Goal: Transaction & Acquisition: Purchase product/service

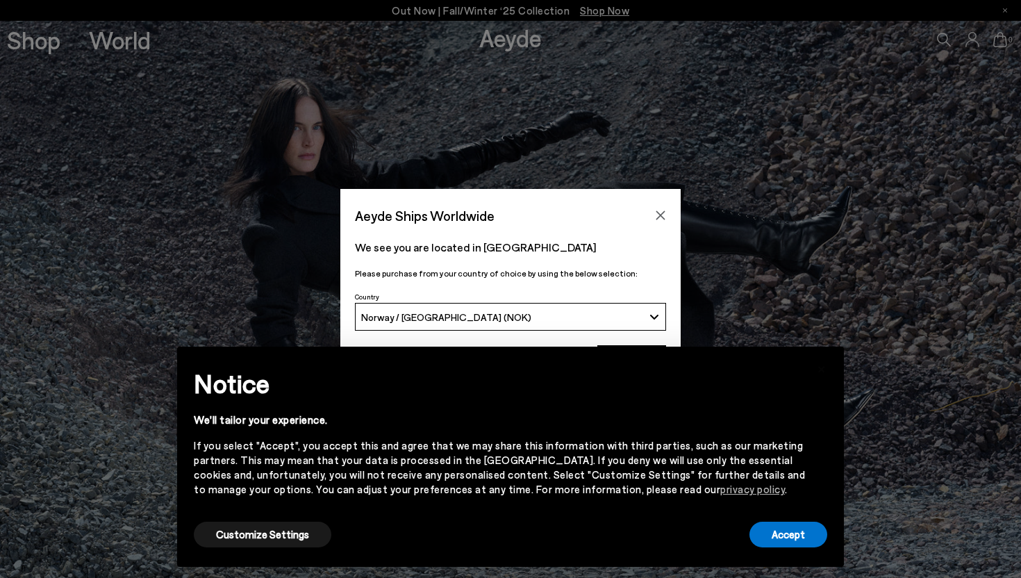
click at [47, 48] on div "Aeyde Ships Worldwide We see you are located in Norway Please purchase from you…" at bounding box center [510, 289] width 1021 height 578
click at [788, 524] on button "Accept" at bounding box center [789, 535] width 78 height 26
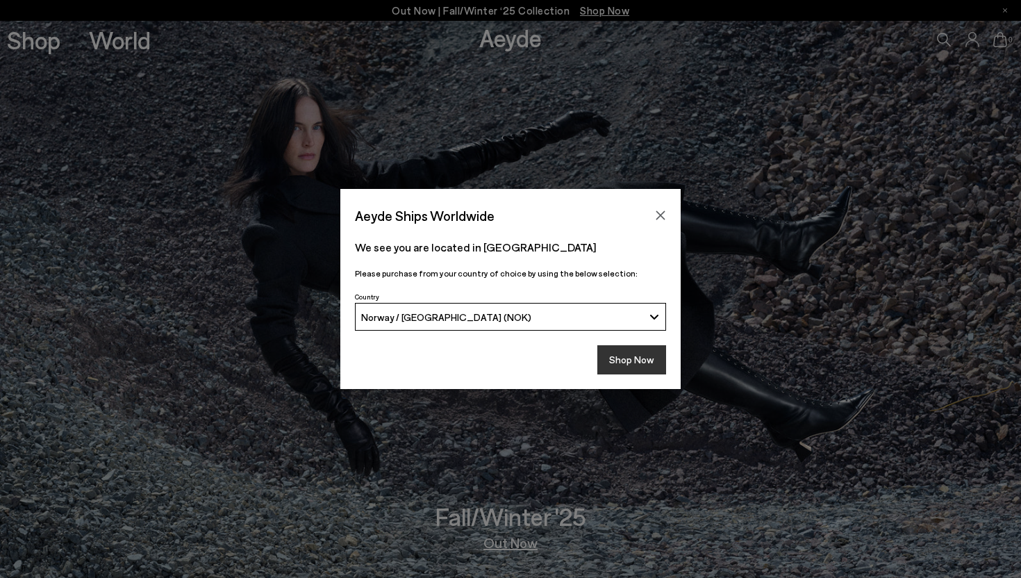
click at [629, 354] on button "Shop Now" at bounding box center [631, 359] width 69 height 29
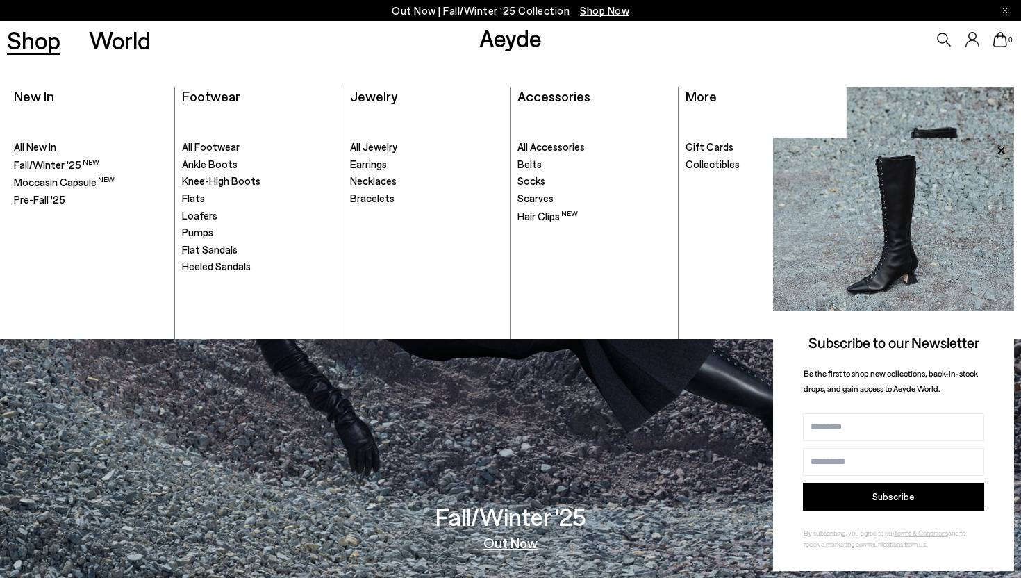
click at [47, 141] on span "All New In" at bounding box center [35, 146] width 42 height 13
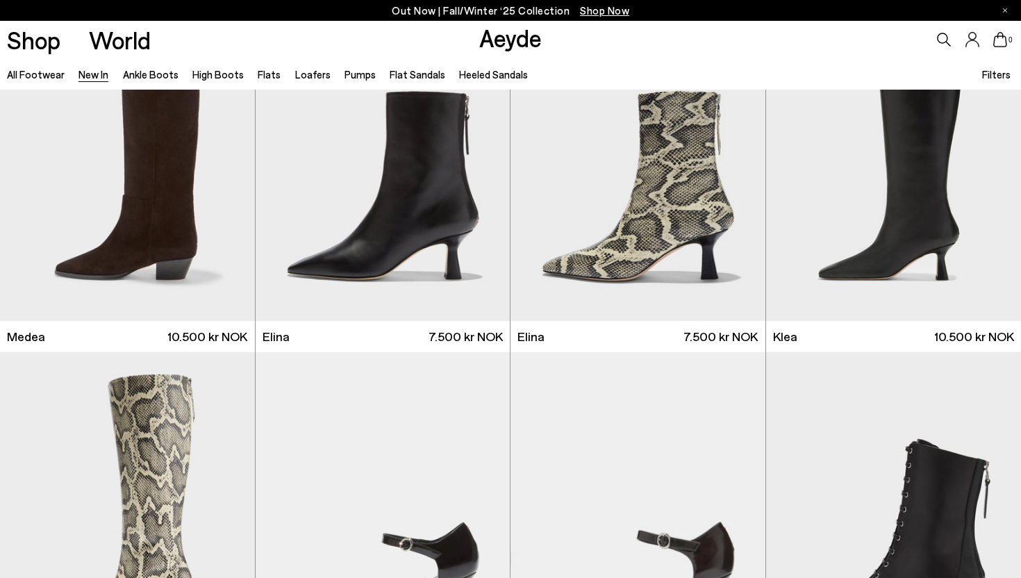
scroll to position [1150, 0]
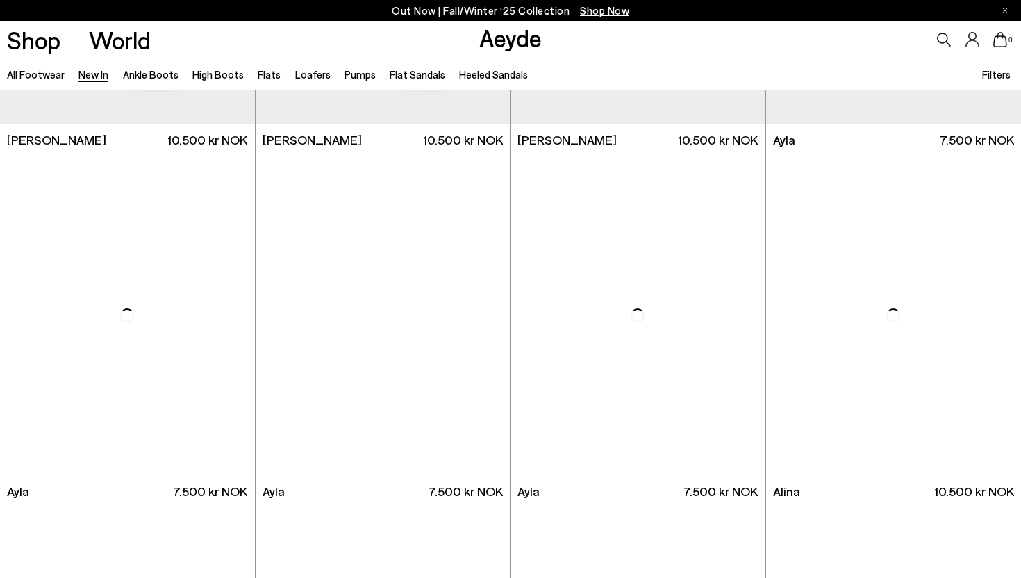
scroll to position [3772, 0]
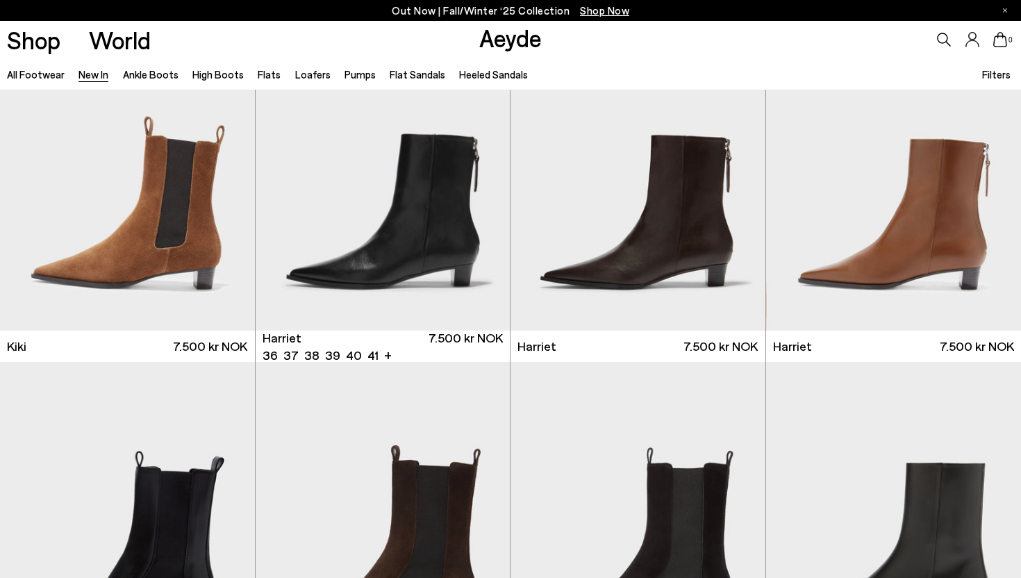
scroll to position [5352, 0]
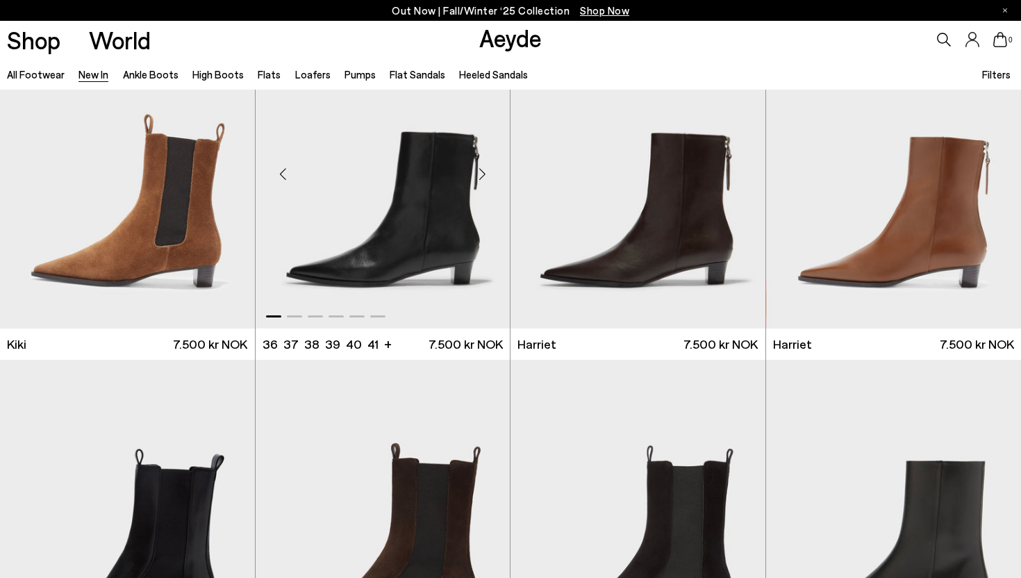
click at [485, 174] on div "Next slide" at bounding box center [482, 175] width 42 height 42
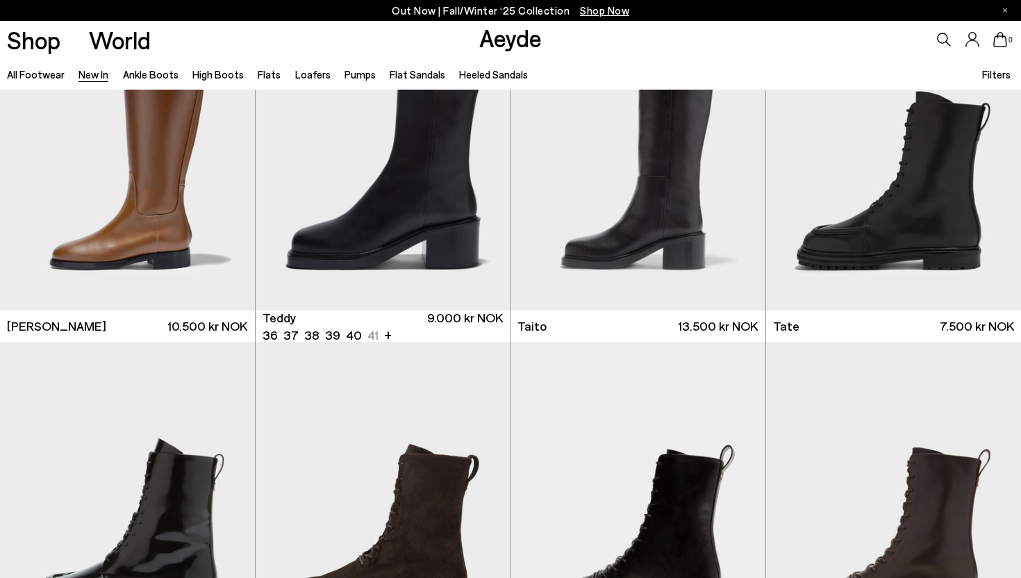
scroll to position [6429, 0]
